Goal: Navigation & Orientation: Find specific page/section

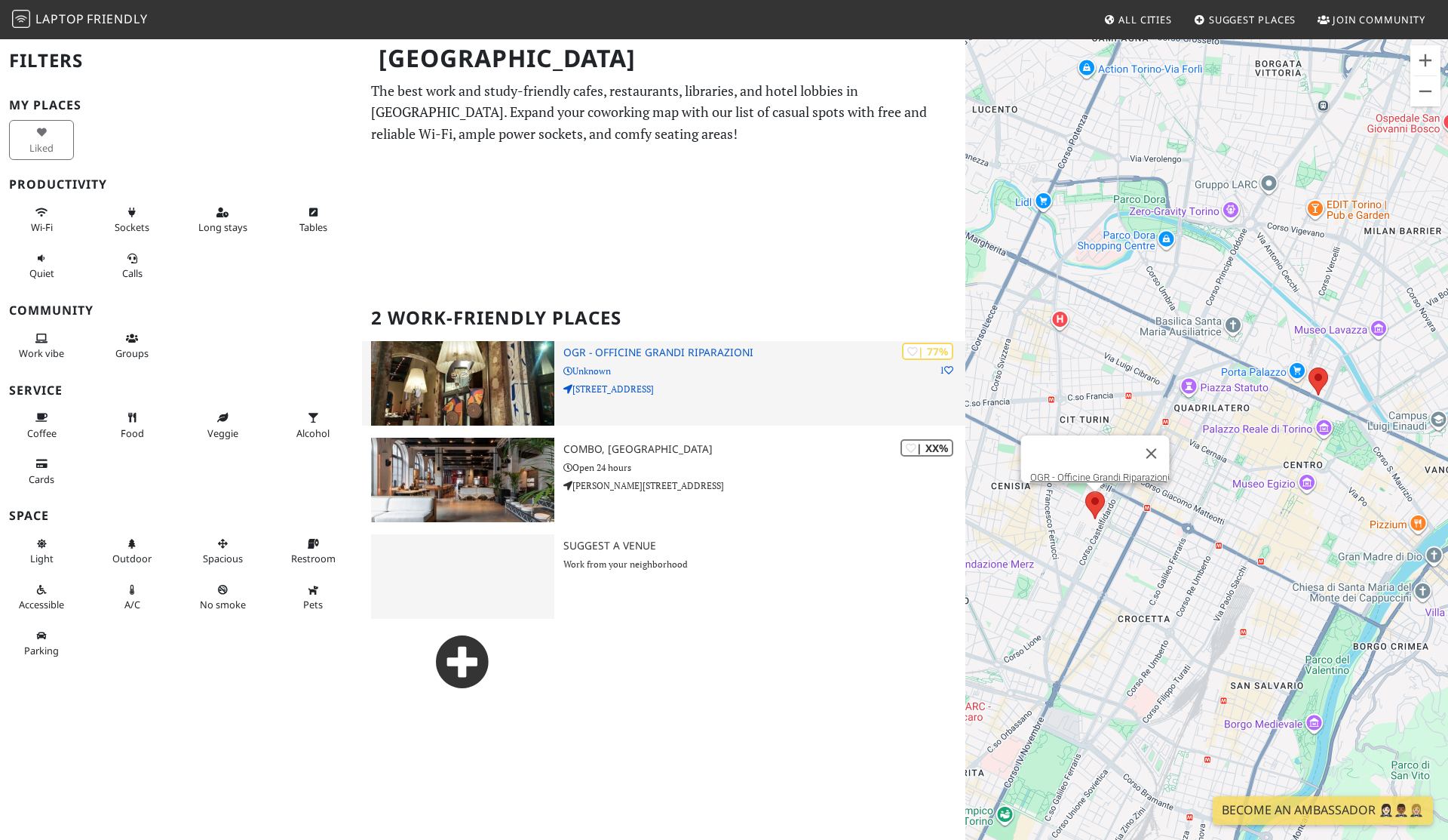
click at [679, 356] on h3 "OGR - Officine Grandi Riparazioni" at bounding box center [765, 353] width 402 height 13
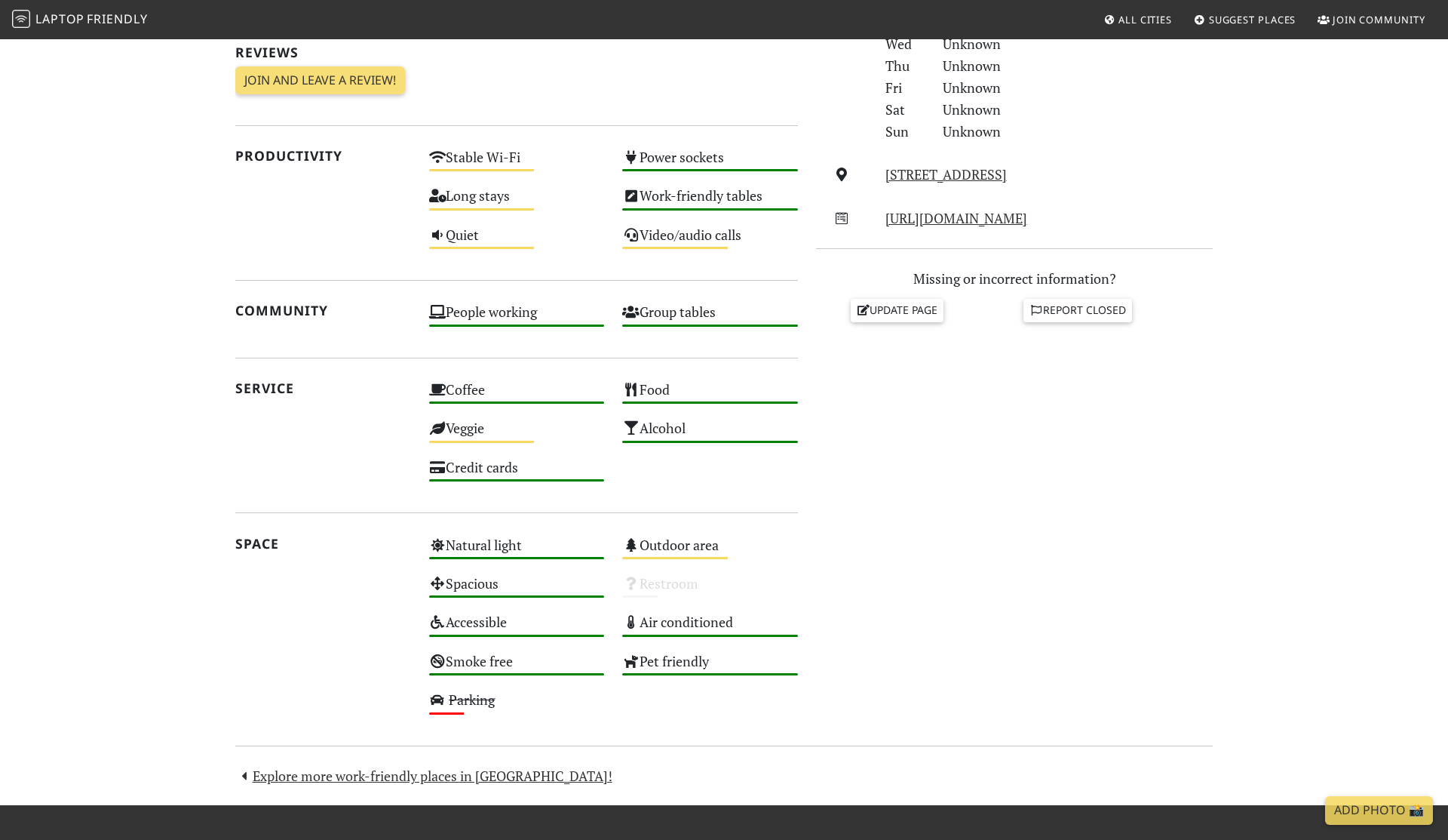
scroll to position [498, 0]
